Goal: Navigation & Orientation: Find specific page/section

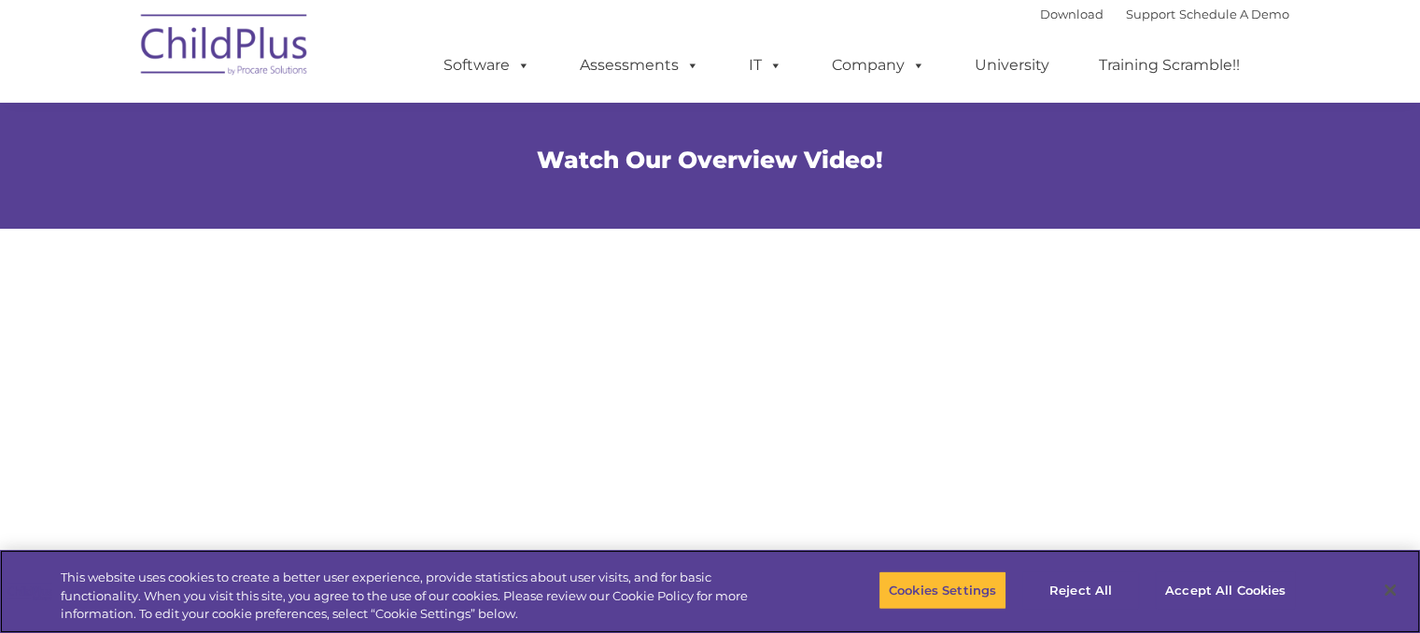
scroll to position [1028, 0]
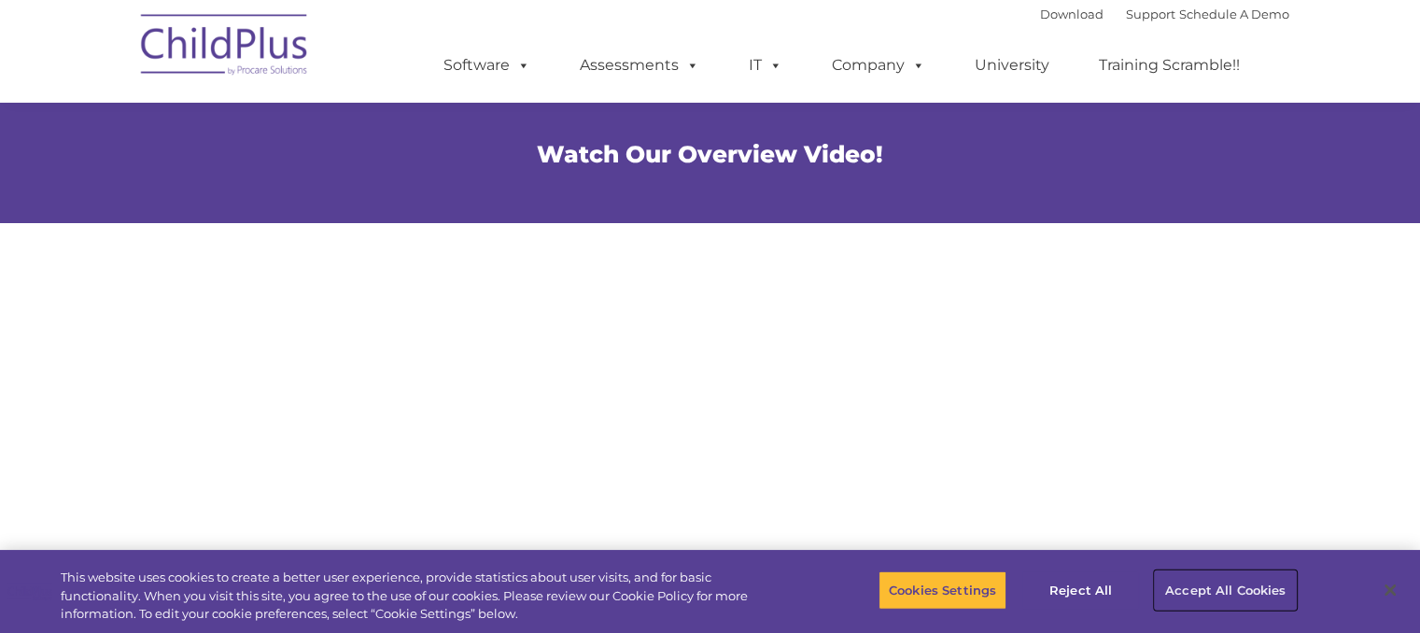
click at [1240, 584] on button "Accept All Cookies" at bounding box center [1225, 589] width 141 height 39
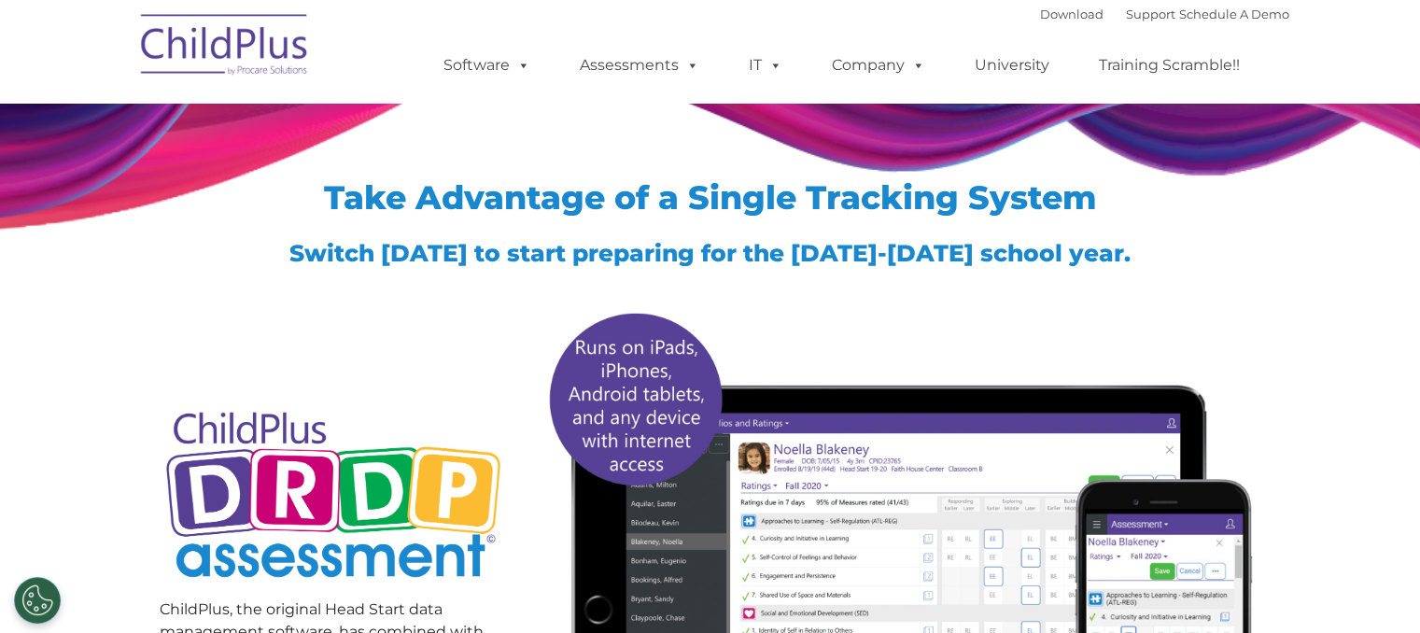
scroll to position [0, 0]
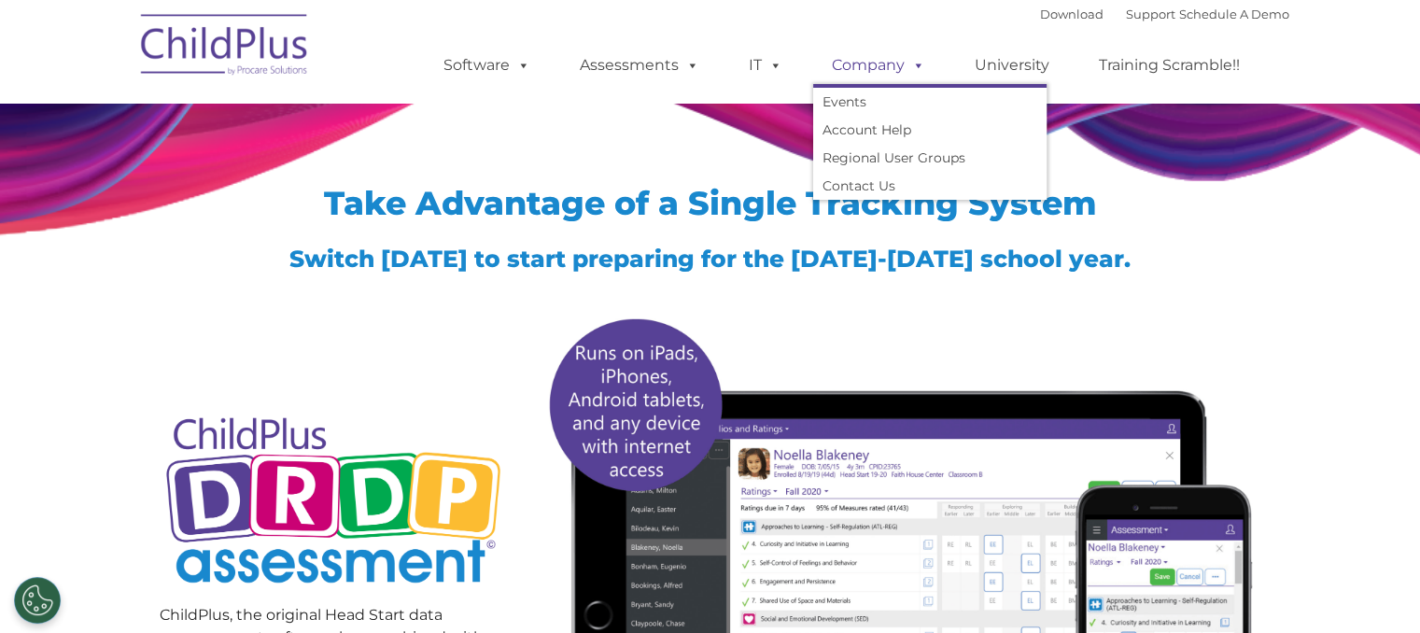
click at [875, 57] on link "Company" at bounding box center [878, 65] width 131 height 37
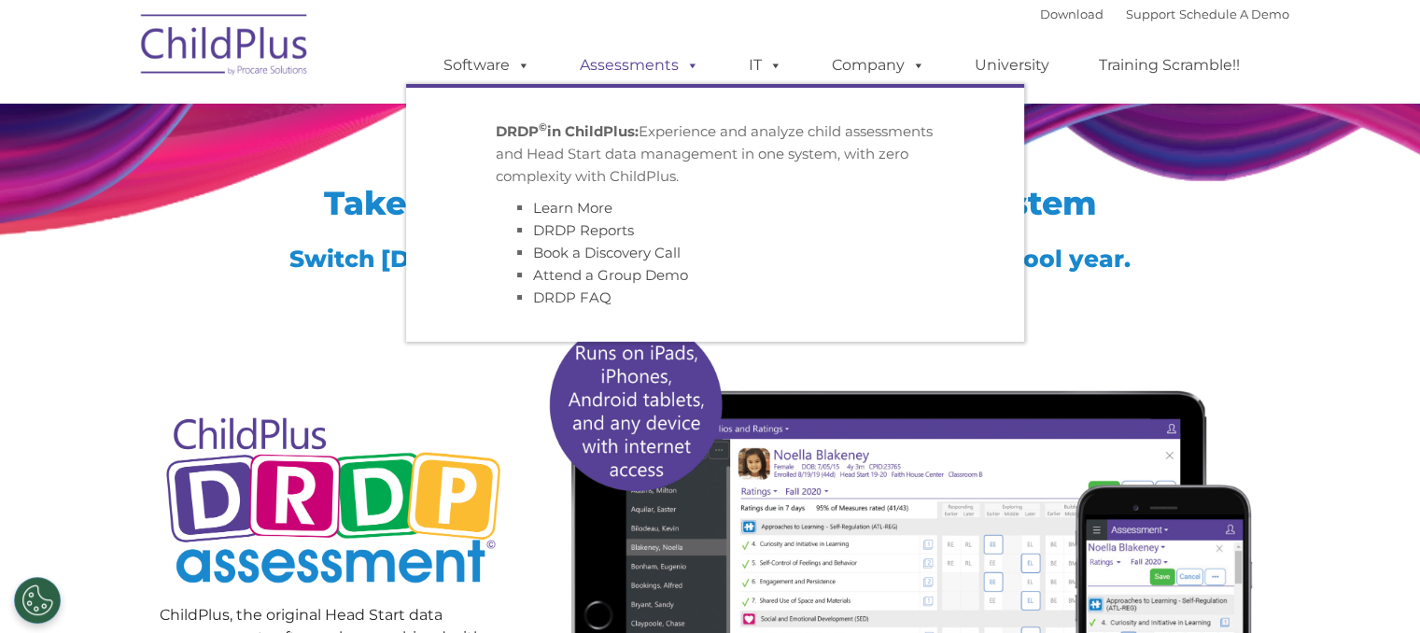
click at [635, 61] on link "Assessments" at bounding box center [639, 65] width 157 height 37
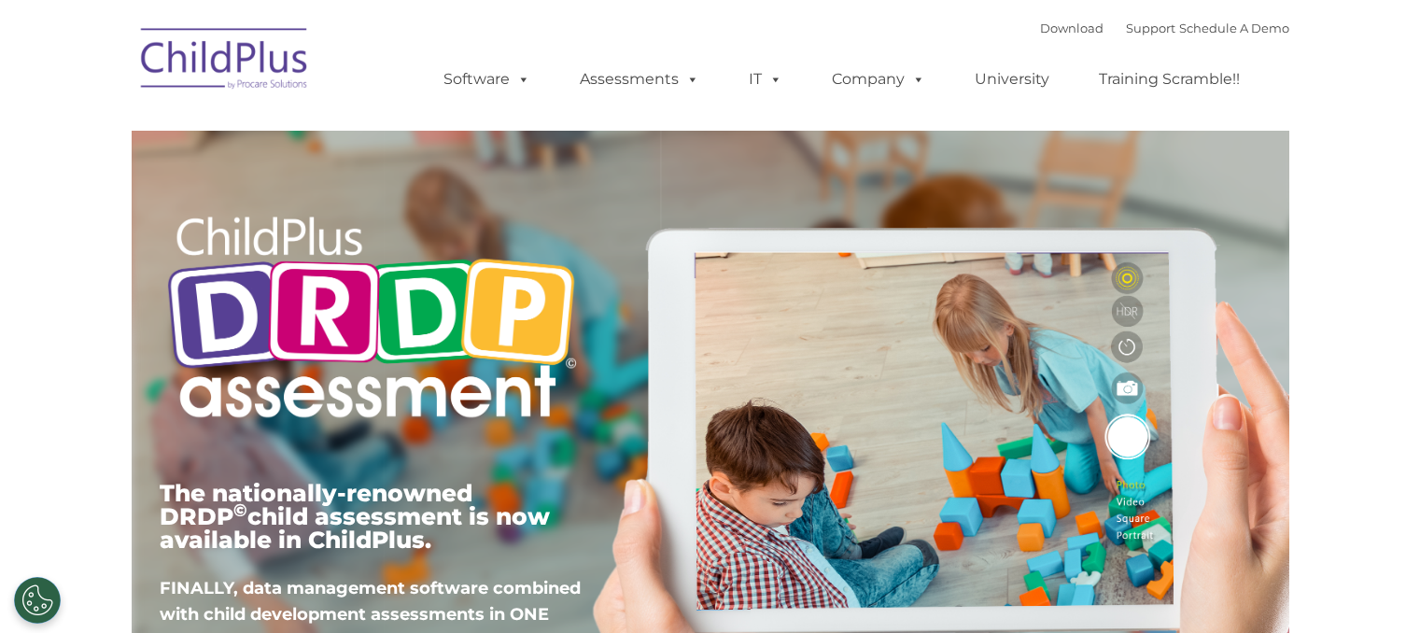
type input ""
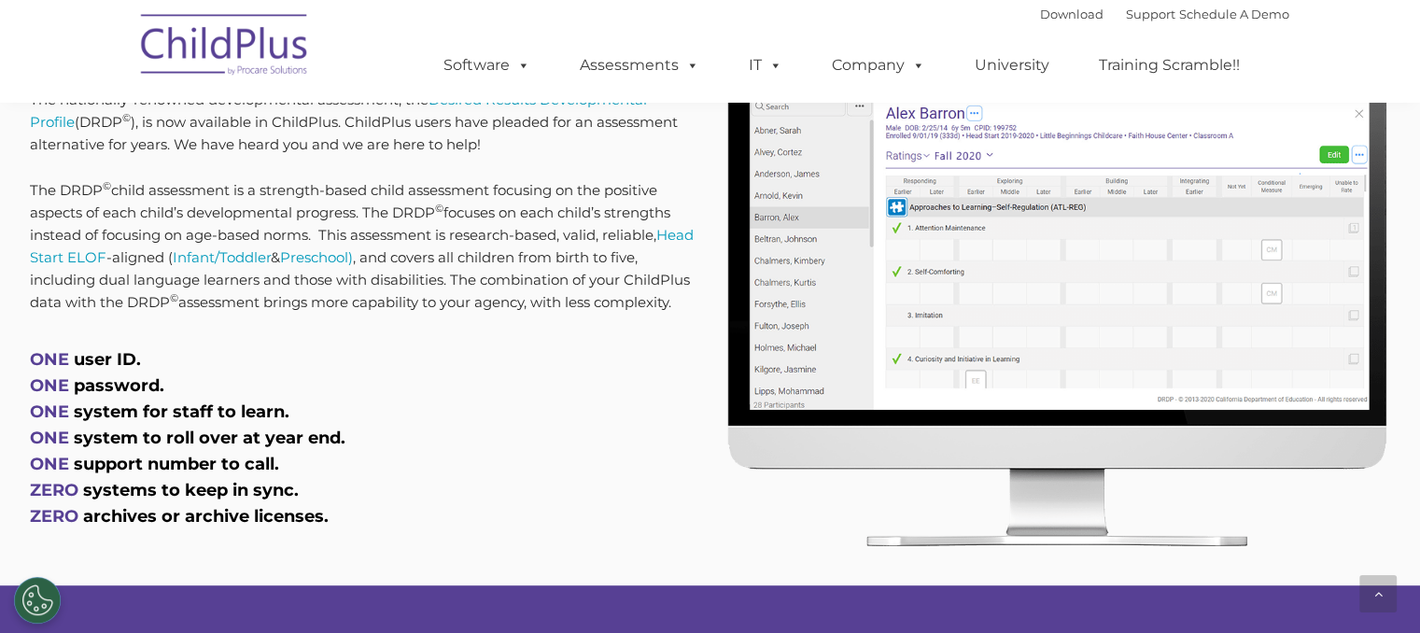
scroll to position [944, 0]
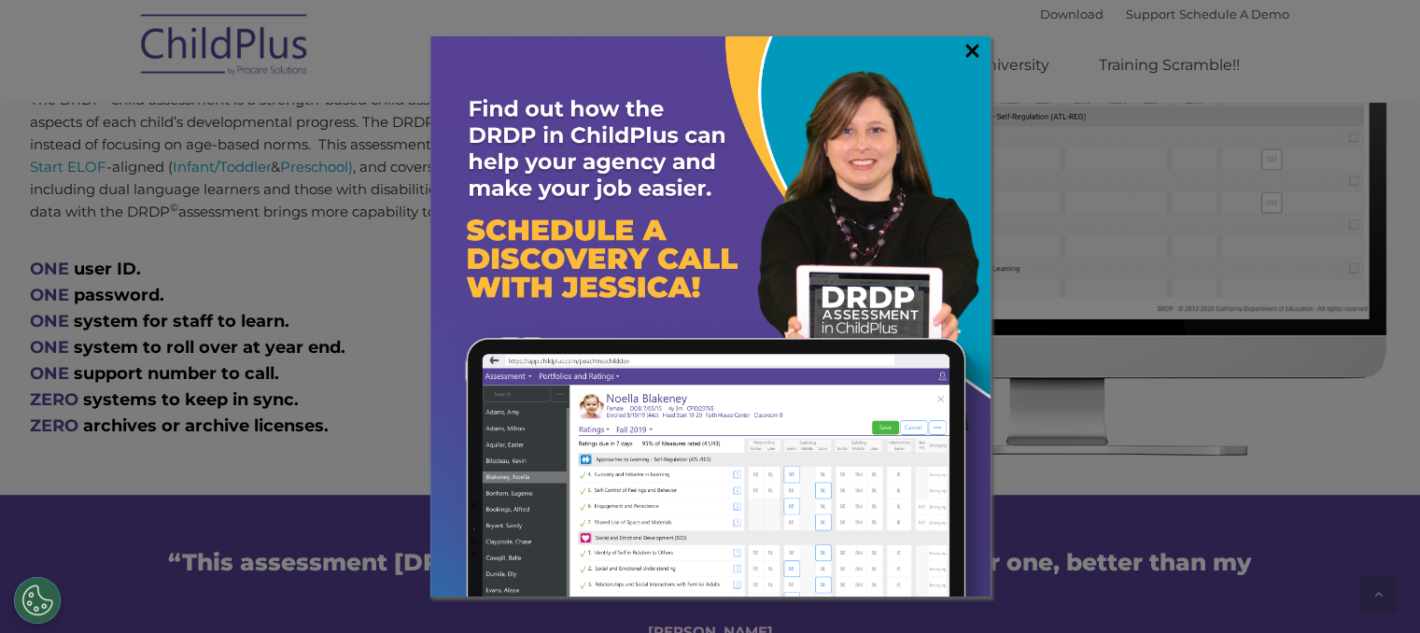
click at [974, 45] on link "×" at bounding box center [971, 50] width 21 height 19
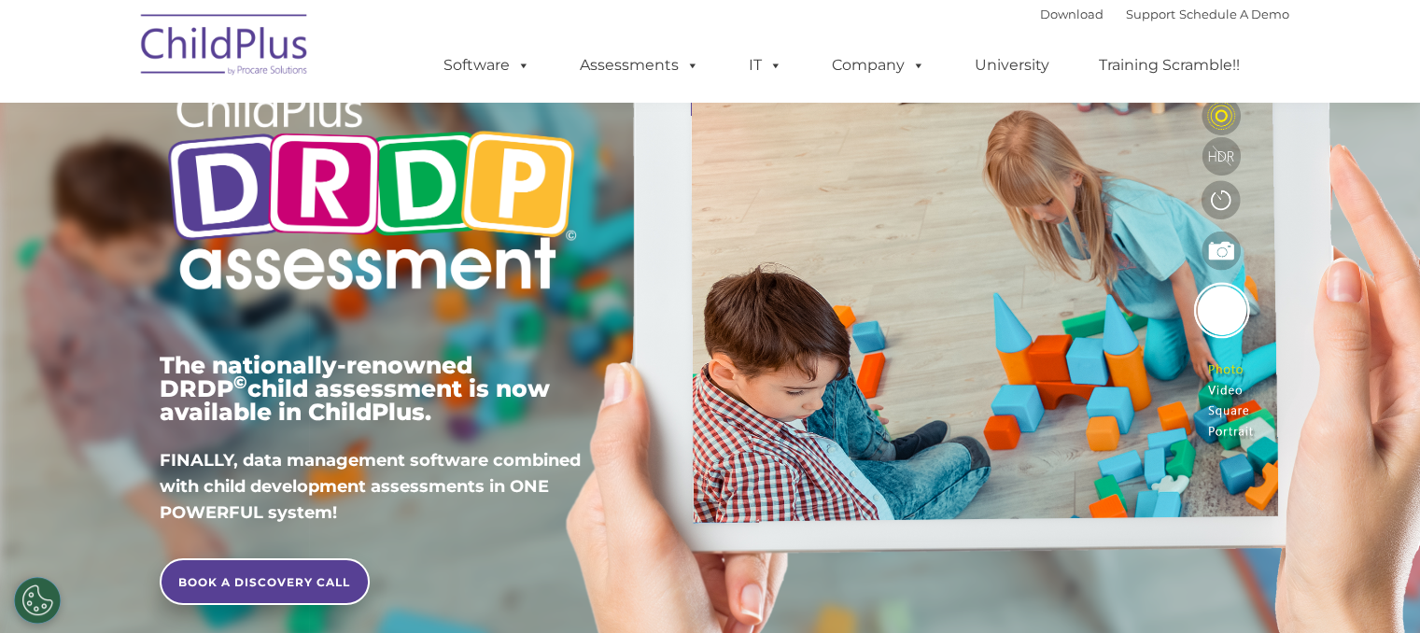
scroll to position [0, 0]
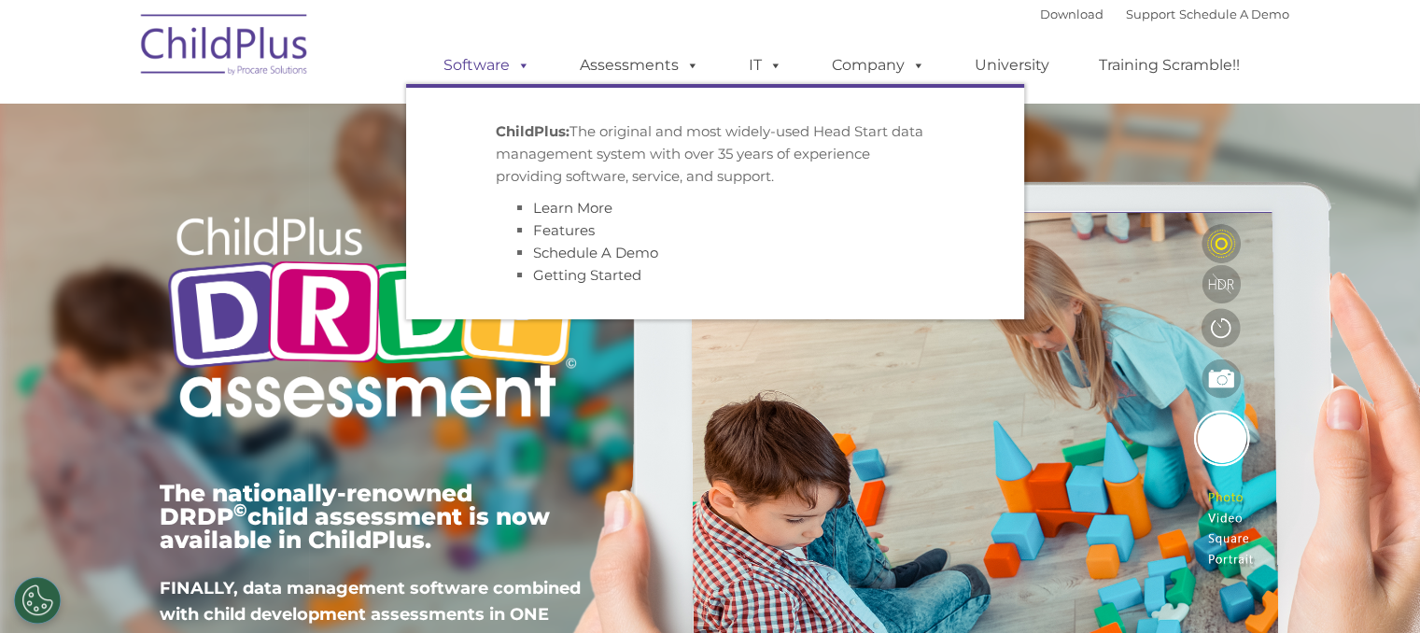
click at [469, 70] on link "Software" at bounding box center [487, 65] width 124 height 37
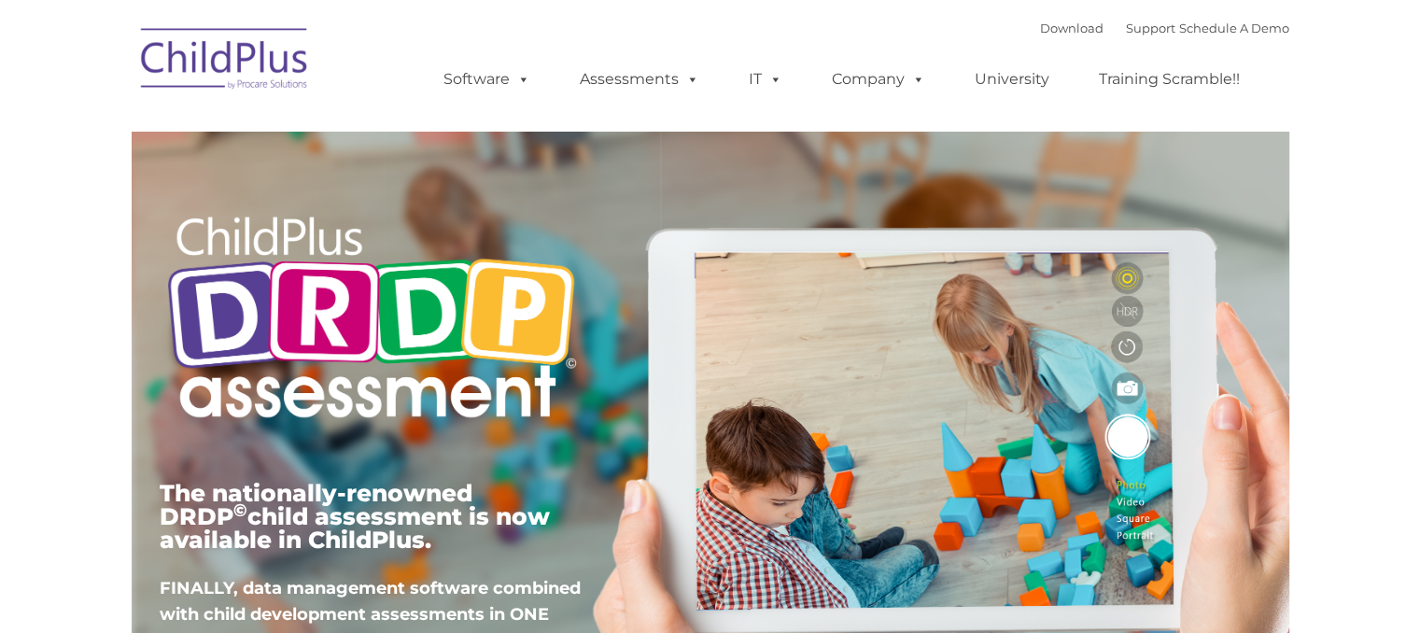
type input ""
